Goal: Navigation & Orientation: Find specific page/section

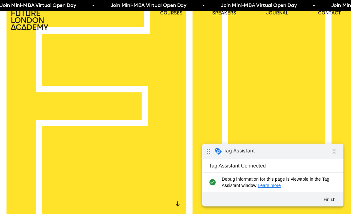
click at [225, 14] on link "speakers" at bounding box center [224, 13] width 24 height 6
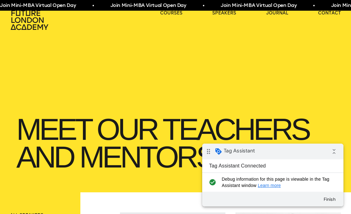
click at [31, 21] on icon at bounding box center [30, 19] width 38 height 19
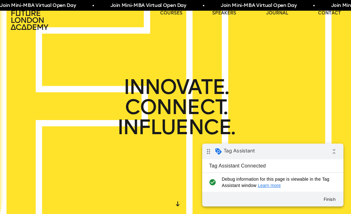
click at [195, 38] on div "INNOVATE. CONNECT. INFLUENCE." at bounding box center [175, 107] width 351 height 214
